Goal: Information Seeking & Learning: Compare options

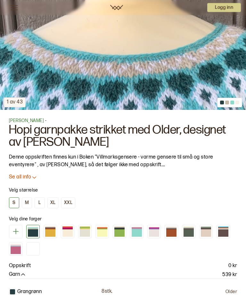
scroll to position [259, 0]
click at [52, 231] on div at bounding box center [50, 232] width 10 height 7
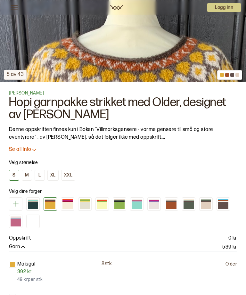
scroll to position [288, 0]
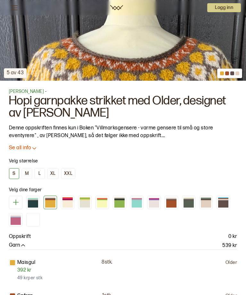
click at [154, 203] on div at bounding box center [154, 203] width 10 height 7
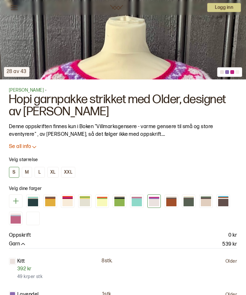
scroll to position [290, 0]
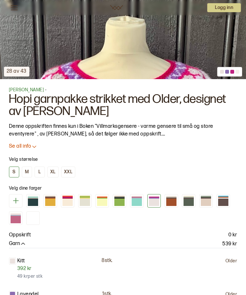
click at [16, 218] on div at bounding box center [16, 219] width 10 height 7
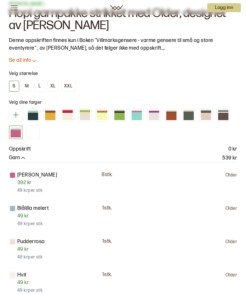
scroll to position [371, 0]
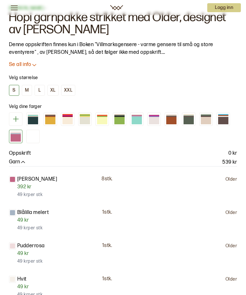
click at [21, 62] on p "Se all info" at bounding box center [20, 64] width 22 height 7
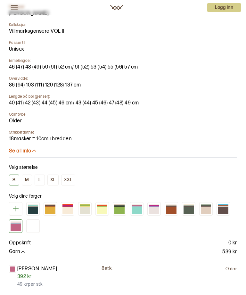
scroll to position [609, 0]
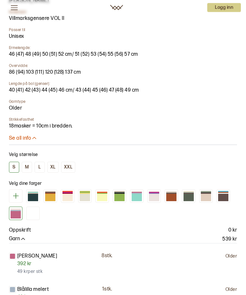
click at [136, 197] on div at bounding box center [136, 197] width 10 height 7
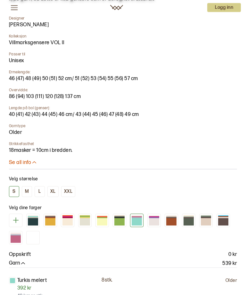
scroll to position [586, 0]
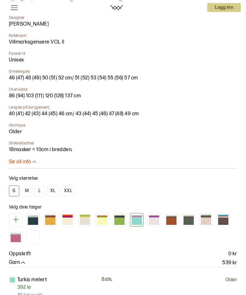
click at [220, 219] on div at bounding box center [223, 221] width 10 height 7
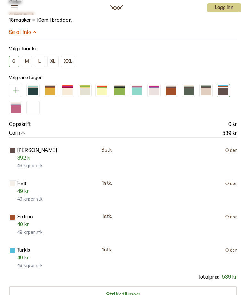
scroll to position [715, 0]
click at [19, 108] on div at bounding box center [16, 109] width 10 height 7
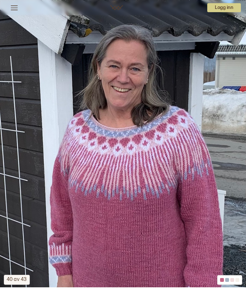
scroll to position [81, 0]
